Goal: Communication & Community: Answer question/provide support

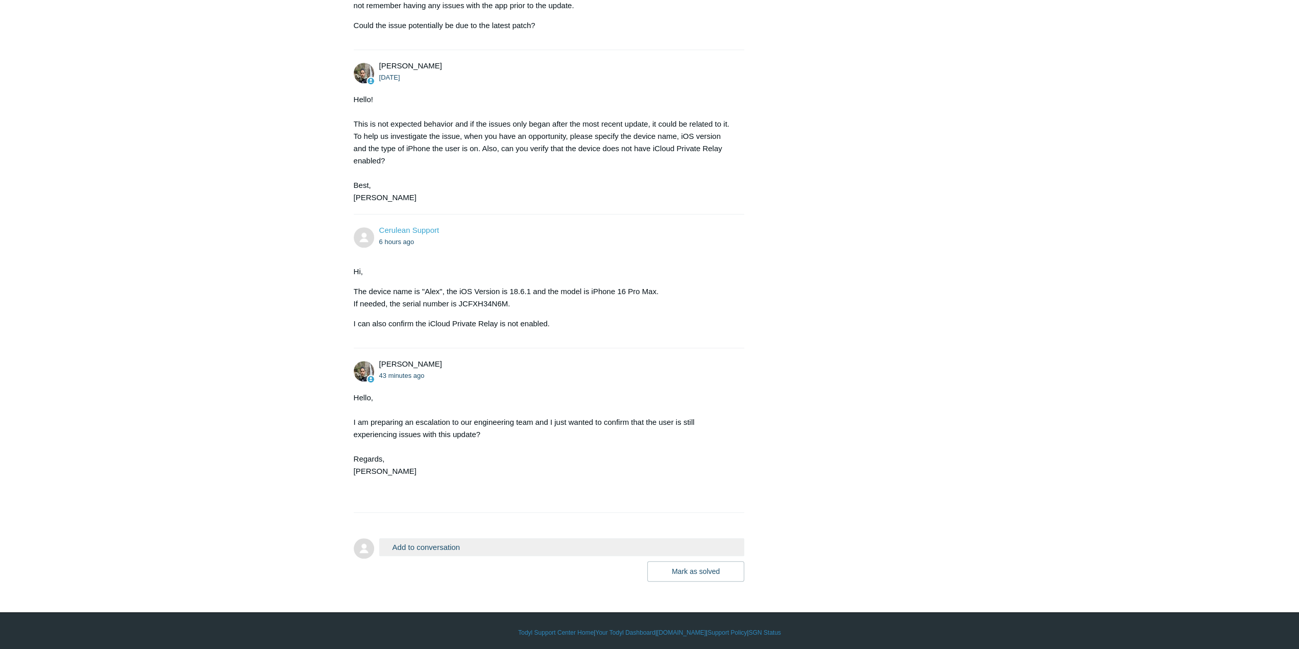
scroll to position [584, 0]
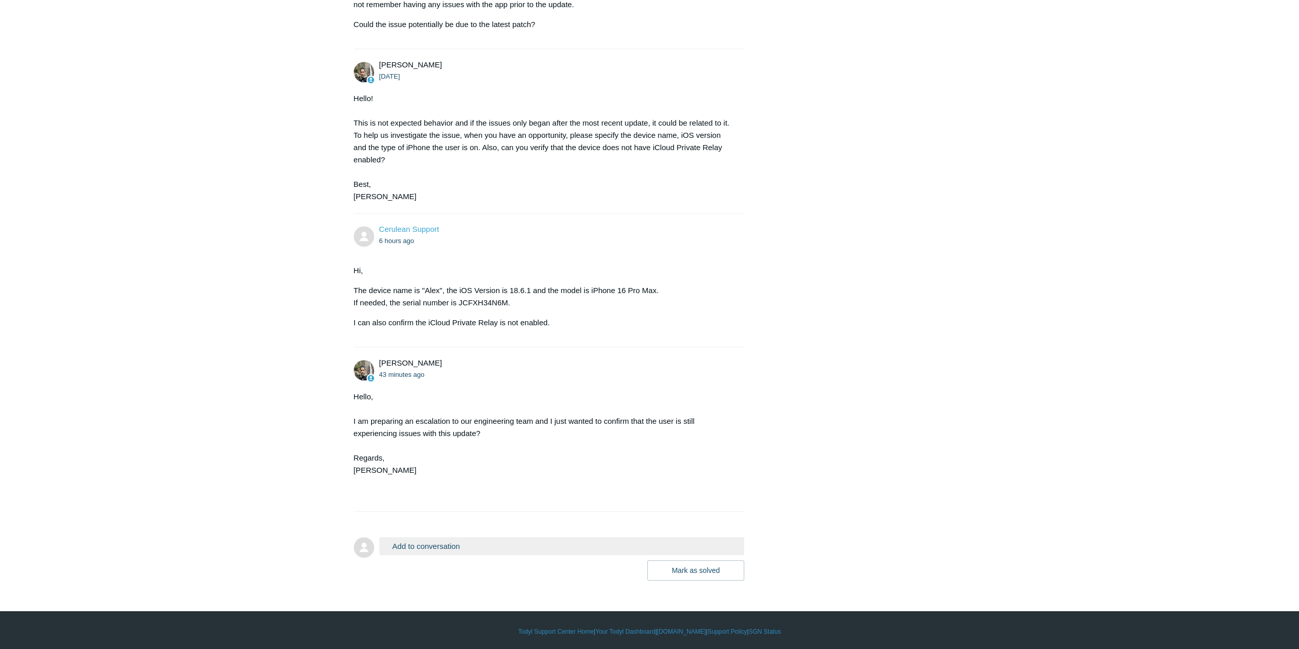
click at [429, 545] on button "Add to conversation" at bounding box center [561, 546] width 365 height 18
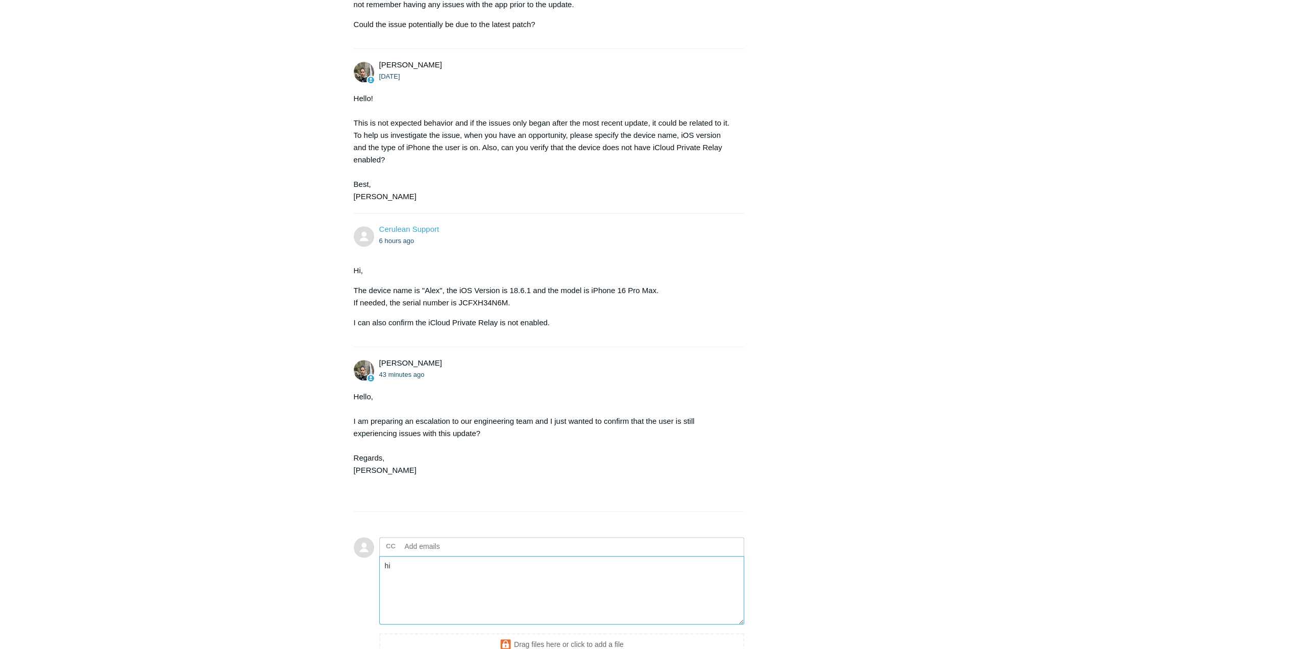
type textarea "h"
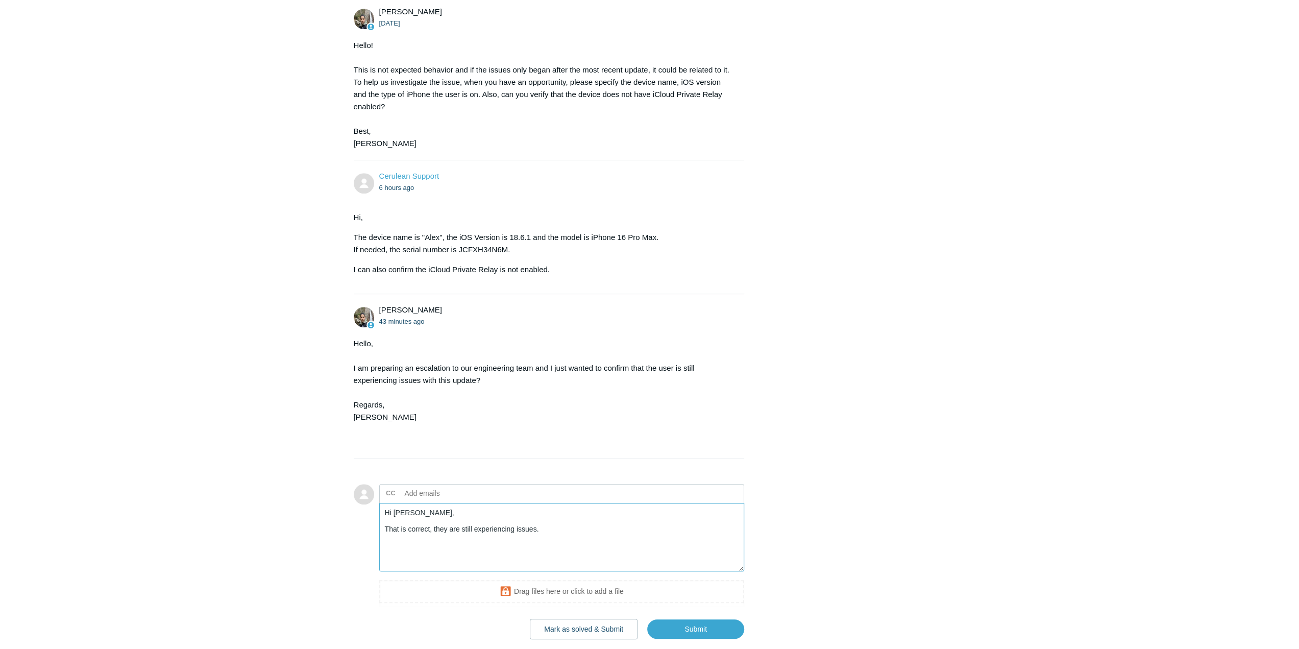
scroll to position [686, 0]
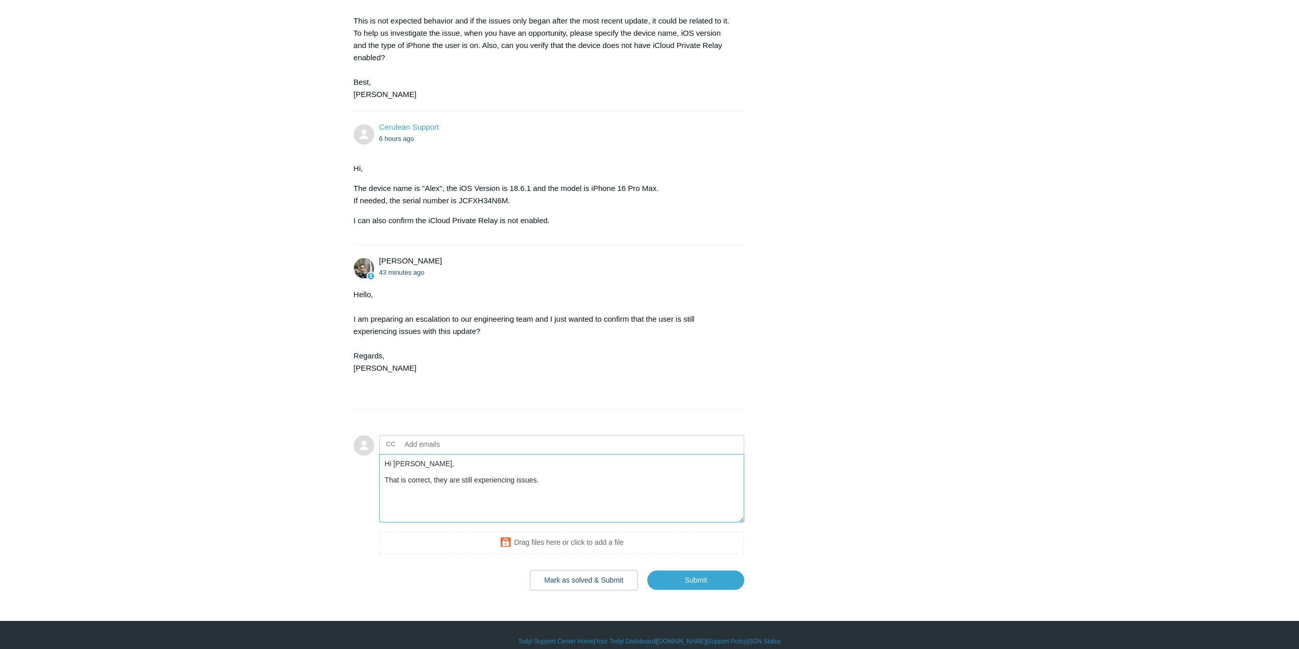
type textarea "Hi [PERSON_NAME], That is correct, they are still experiencing issues."
click at [687, 567] on span "Submit" at bounding box center [692, 576] width 105 height 27
click at [692, 573] on input "Submit" at bounding box center [695, 580] width 97 height 20
drag, startPoint x: 589, startPoint y: 479, endPoint x: 316, endPoint y: 426, distance: 278.3
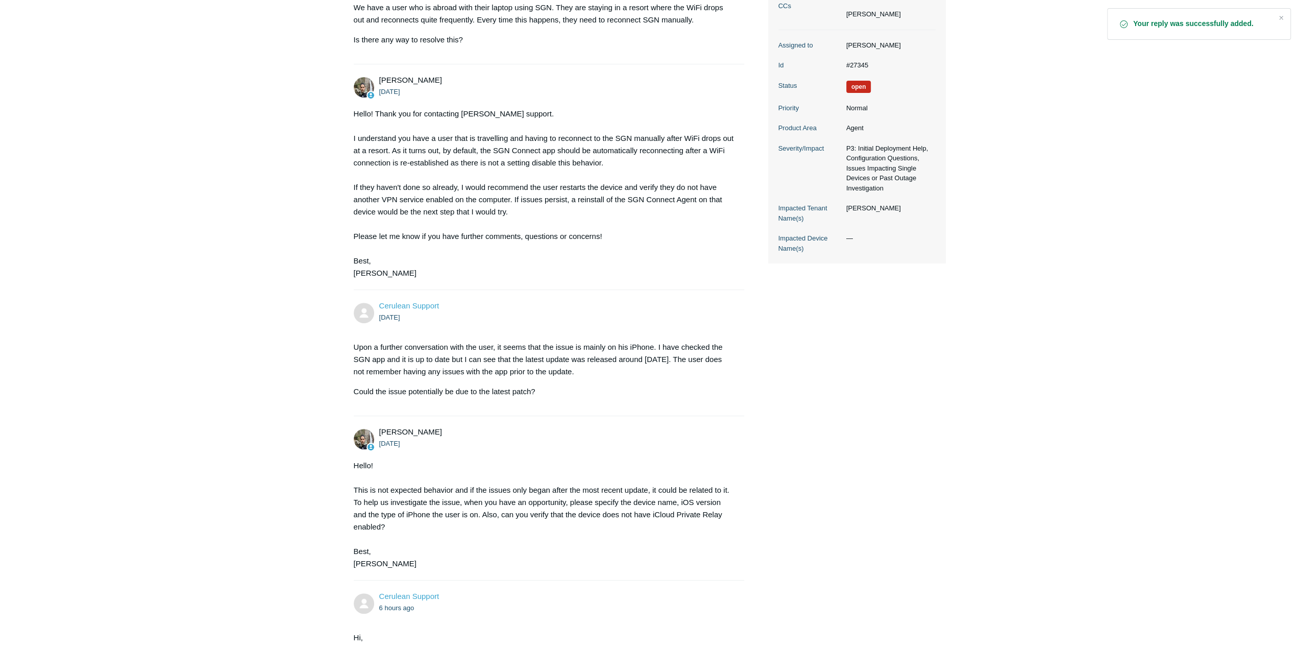
scroll to position [255, 0]
